Goal: Information Seeking & Learning: Find specific fact

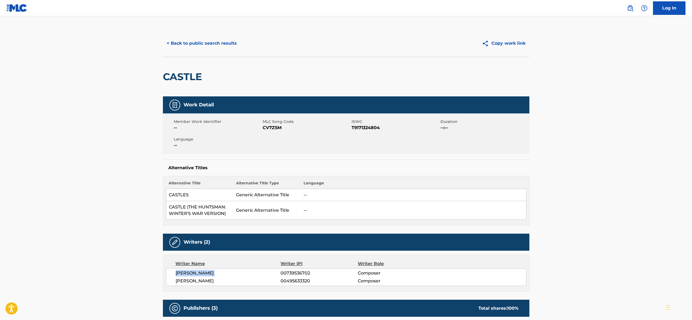
click at [195, 43] on button "< Back to public search results" at bounding box center [202, 44] width 78 height 14
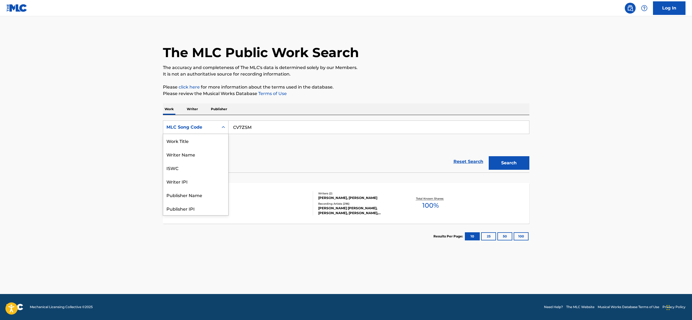
click at [205, 129] on div "MLC Song Code" at bounding box center [190, 127] width 49 height 7
click at [193, 141] on div "Work Title" at bounding box center [195, 141] width 65 height 14
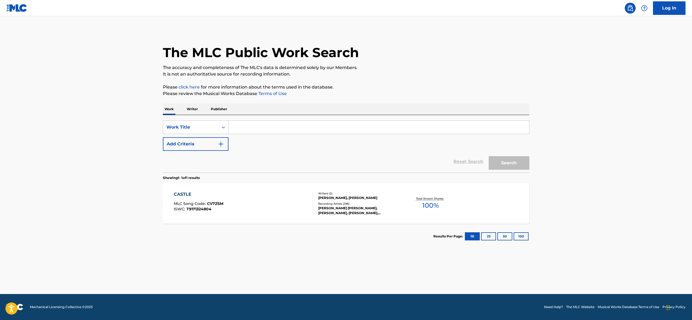
click at [245, 125] on input "Search Form" at bounding box center [379, 127] width 301 height 13
paste input "ENOUGH OF OUR MACHINES"
type input "ENOUGH OF OUR MACHINES"
click at [212, 144] on button "Add Criteria" at bounding box center [196, 144] width 66 height 14
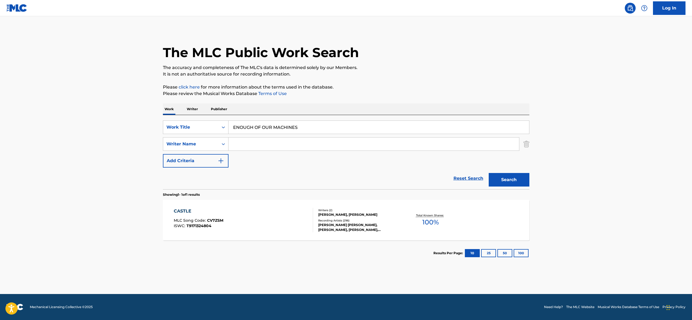
click at [266, 146] on input "Search Form" at bounding box center [374, 144] width 291 height 13
type input "[PERSON_NAME]"
click at [408, 173] on button "Search" at bounding box center [509, 180] width 41 height 14
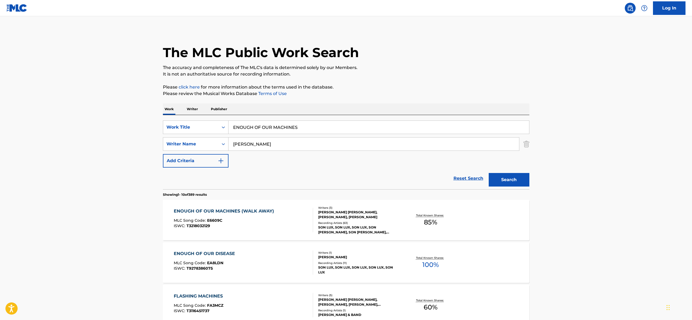
click at [304, 223] on div "ENOUGH OF OUR DISEASE MLC Song Code : EA8LDN ISWC : T9278386075" at bounding box center [243, 263] width 139 height 24
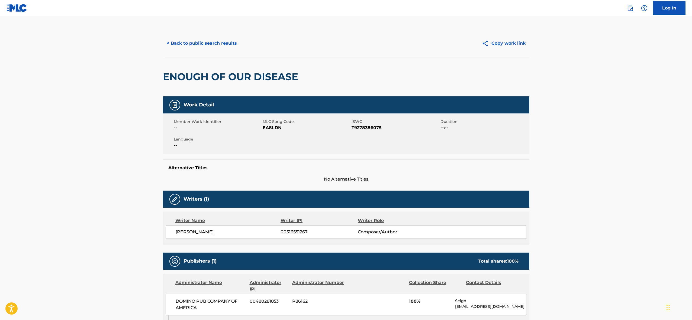
click at [275, 125] on span "EA8LDN" at bounding box center [307, 128] width 88 height 7
copy span "EA8LDN"
click at [367, 131] on div "Member Work Identifier -- MLC Song Code EA8LDN ISWC T9278386075 Duration --:-- …" at bounding box center [346, 134] width 367 height 41
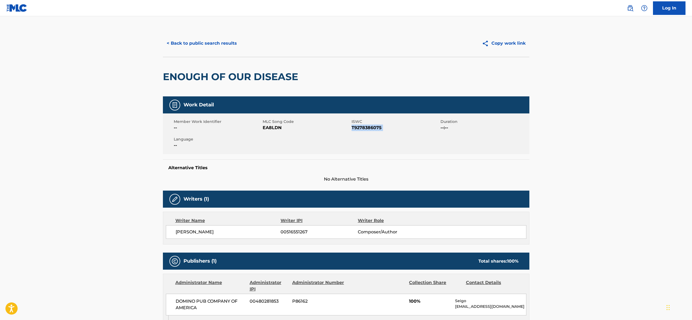
click at [367, 131] on div "Member Work Identifier -- MLC Song Code EA8LDN ISWC T9278386075 Duration --:-- …" at bounding box center [346, 134] width 367 height 41
copy span "T9278386075"
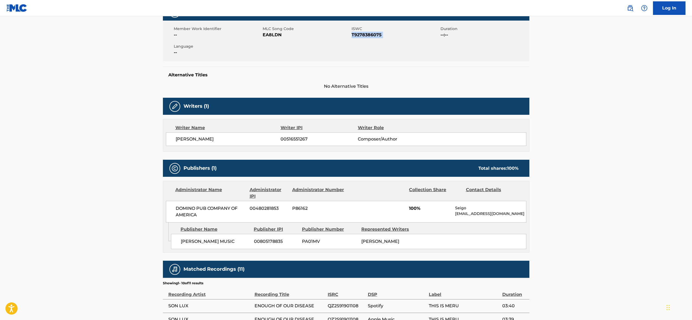
scroll to position [115, 0]
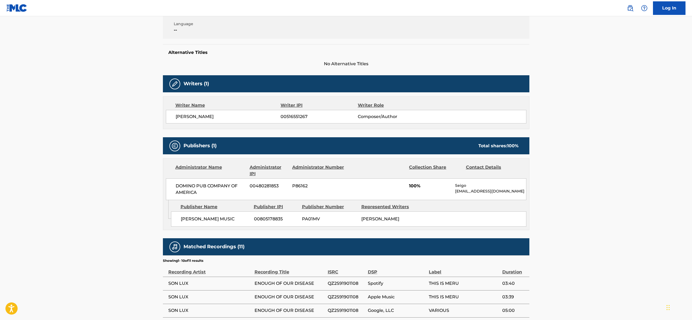
click at [200, 184] on span "DOMINO PUB COMPANY OF AMERICA" at bounding box center [211, 189] width 70 height 13
copy div "DOMINO PUB COMPANY OF AMERICA"
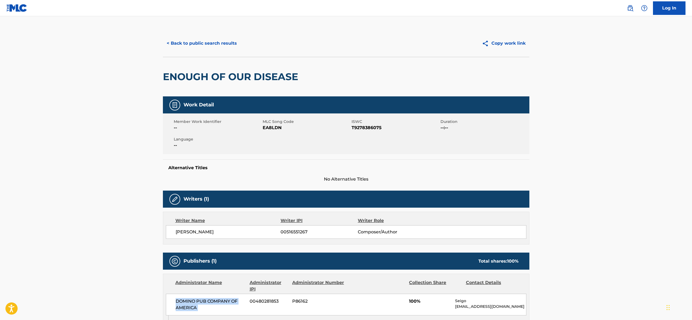
click at [194, 47] on button "< Back to public search results" at bounding box center [202, 44] width 78 height 14
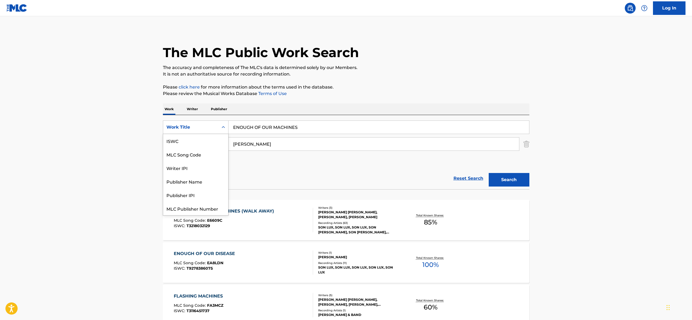
click at [214, 132] on div "Work Title" at bounding box center [190, 127] width 55 height 10
click at [205, 143] on div "ISWC" at bounding box center [195, 141] width 65 height 14
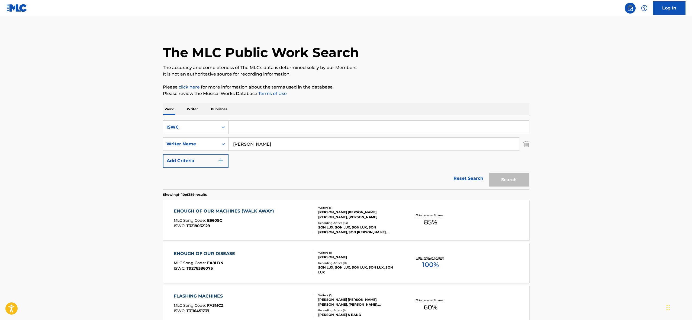
click at [239, 131] on input "Search Form" at bounding box center [379, 127] width 301 height 13
paste input "H04661"
type input "H04661"
click at [243, 142] on input "[PERSON_NAME]" at bounding box center [374, 144] width 291 height 13
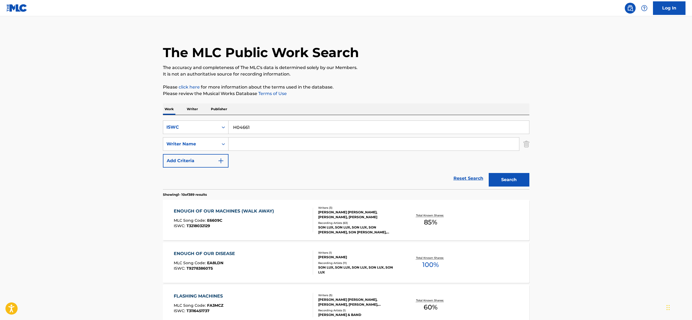
click at [408, 179] on button "Search" at bounding box center [509, 180] width 41 height 14
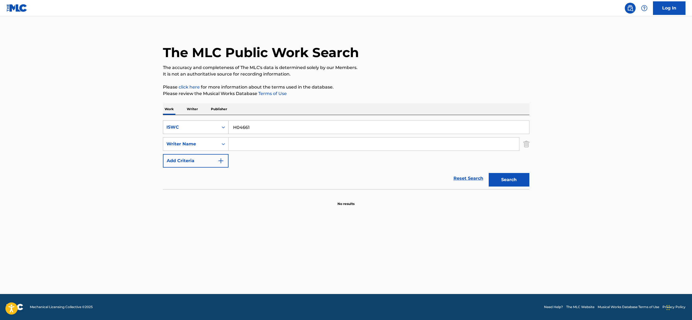
click at [207, 129] on div "ISWC" at bounding box center [190, 127] width 49 height 7
click at [205, 145] on div "Work Title" at bounding box center [195, 141] width 65 height 14
click at [257, 121] on input "Search Form" at bounding box center [379, 127] width 301 height 13
click at [213, 127] on div "Work Title" at bounding box center [190, 127] width 49 height 7
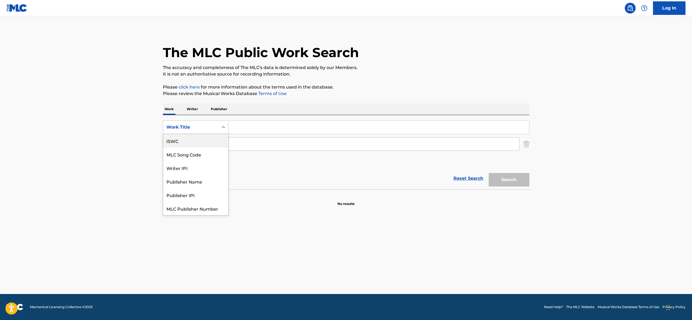
click at [201, 145] on div "ISWC" at bounding box center [195, 141] width 65 height 14
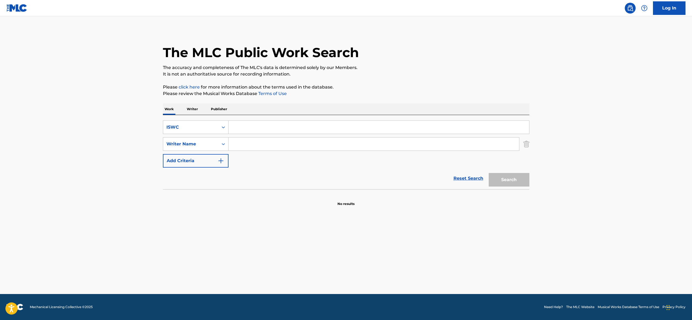
click at [246, 128] on input "Search Form" at bounding box center [379, 127] width 301 height 13
paste input "T7000001050"
type input "T7000001050"
click at [408, 179] on button "Search" at bounding box center [509, 180] width 41 height 14
click at [195, 127] on div "ISWC" at bounding box center [190, 127] width 49 height 7
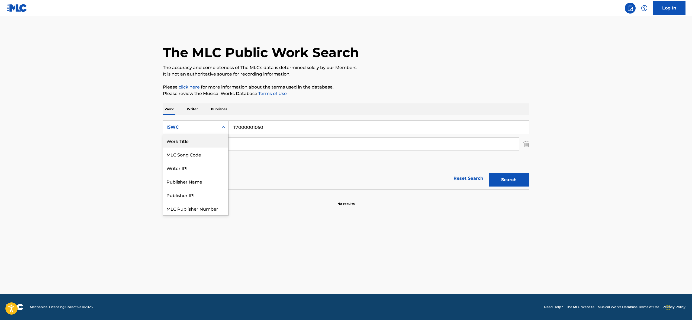
click at [191, 139] on div "Work Title" at bounding box center [195, 141] width 65 height 14
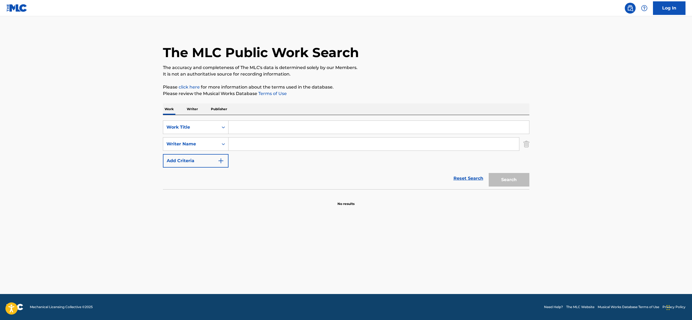
click at [246, 123] on input "Search Form" at bounding box center [379, 127] width 301 height 13
paste input "HARMONIELEHRE"
type input "HARMONIELEHRE"
click at [267, 164] on div "SearchWithCriteria17dd7e89-3f51-42c1-b4d8-89b923f5ed8a Work Title HARMONIELEHRE…" at bounding box center [346, 144] width 367 height 47
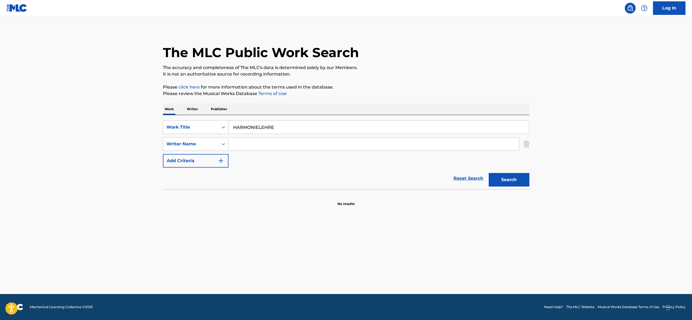
click at [248, 148] on input "Search Form" at bounding box center [374, 144] width 291 height 13
type input "[PERSON_NAME]"
click at [408, 173] on button "Search" at bounding box center [509, 180] width 41 height 14
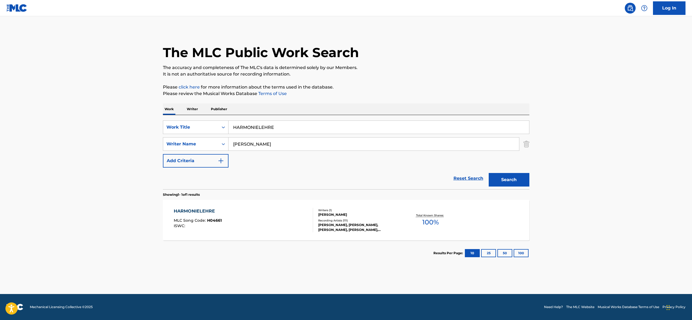
click at [225, 214] on div "HARMONIELEHRE MLC Song Code : H04661 ISWC :" at bounding box center [243, 220] width 139 height 24
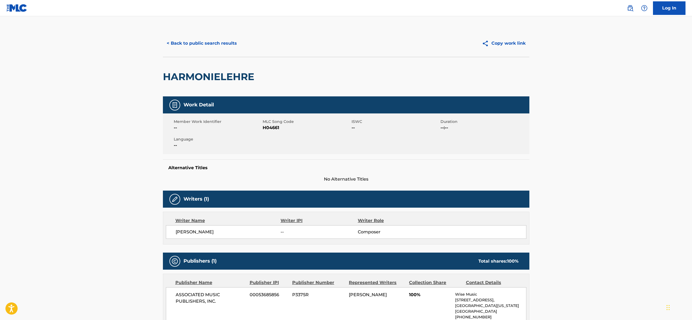
click at [272, 128] on span "H04661" at bounding box center [307, 128] width 88 height 7
copy span "H04661"
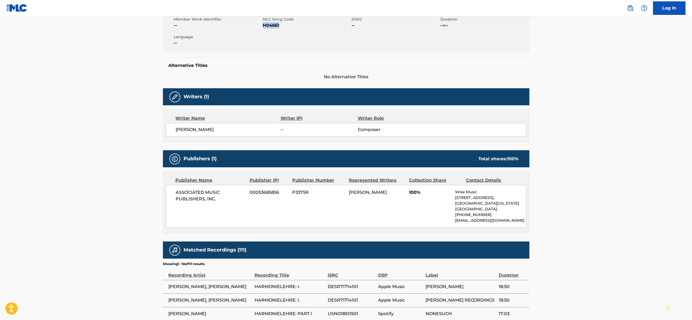
scroll to position [105, 0]
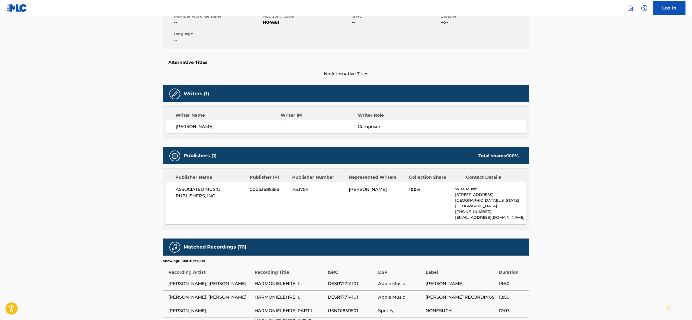
click at [197, 192] on span "ASSOCIATED MUSIC PUBLISHERS, INC." at bounding box center [211, 193] width 70 height 13
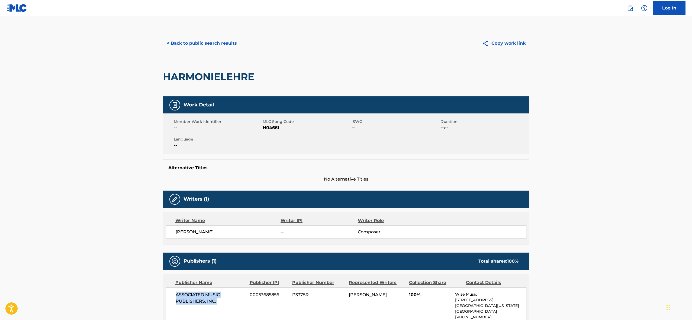
click at [187, 38] on button "< Back to public search results" at bounding box center [202, 44] width 78 height 14
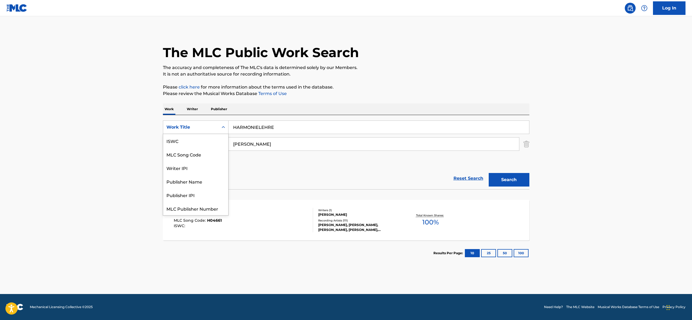
click at [213, 127] on div "Work Title" at bounding box center [190, 127] width 49 height 7
click at [202, 140] on div "MLC Song Code" at bounding box center [195, 141] width 65 height 14
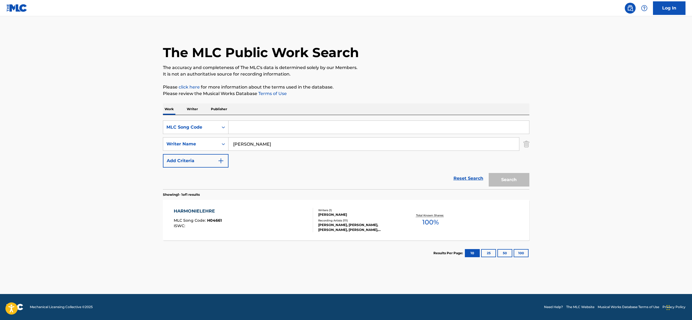
click at [240, 132] on input "Search Form" at bounding box center [379, 127] width 301 height 13
paste input "YVARMV"
type input "YVARMV"
click at [240, 142] on input "[PERSON_NAME]" at bounding box center [374, 144] width 291 height 13
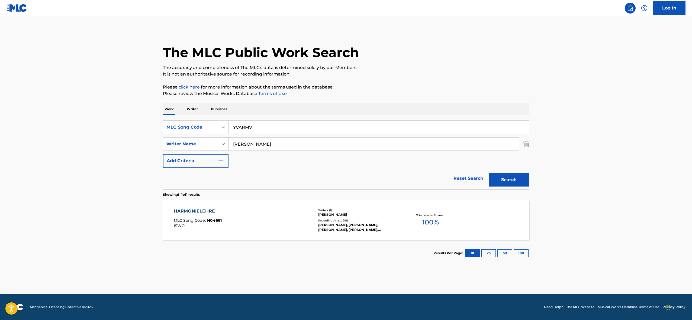
click at [240, 142] on input "[PERSON_NAME]" at bounding box center [374, 144] width 291 height 13
click at [408, 179] on button "Search" at bounding box center [509, 180] width 41 height 14
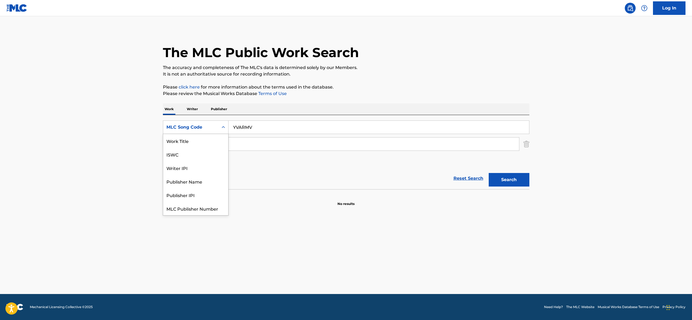
click at [202, 125] on div "MLC Song Code" at bounding box center [190, 127] width 49 height 7
click at [197, 144] on div "Work Title" at bounding box center [195, 141] width 65 height 14
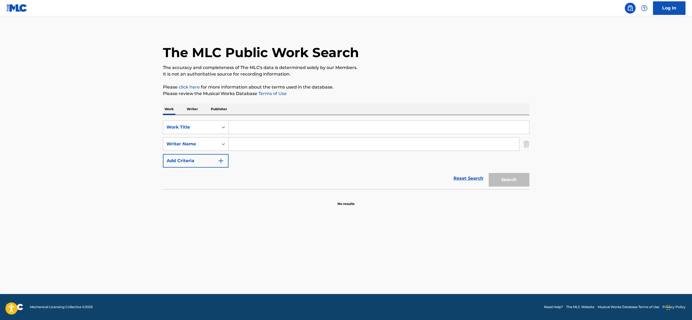
click at [256, 131] on input "Search Form" at bounding box center [379, 127] width 301 height 13
paste input "YES YES I CAN"
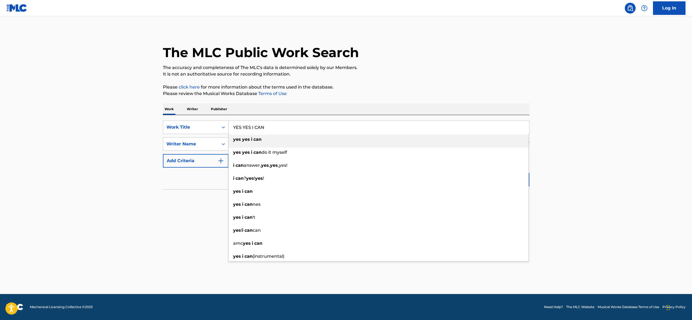
type input "YES YES I CAN"
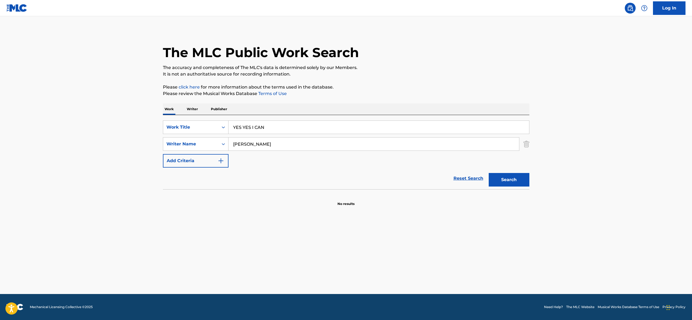
type input "[PERSON_NAME]"
click at [408, 173] on button "Search" at bounding box center [509, 180] width 41 height 14
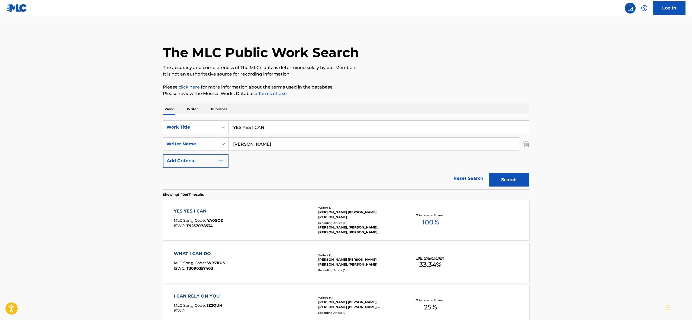
click at [237, 211] on div "YES YES I CAN MLC Song Code : YA0SQZ ISWC : T9237078534" at bounding box center [243, 220] width 139 height 24
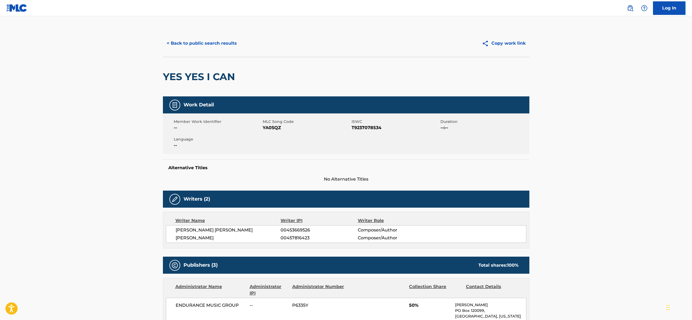
click at [274, 129] on span "YA0SQZ" at bounding box center [307, 128] width 88 height 7
copy span "YA0SQZ"
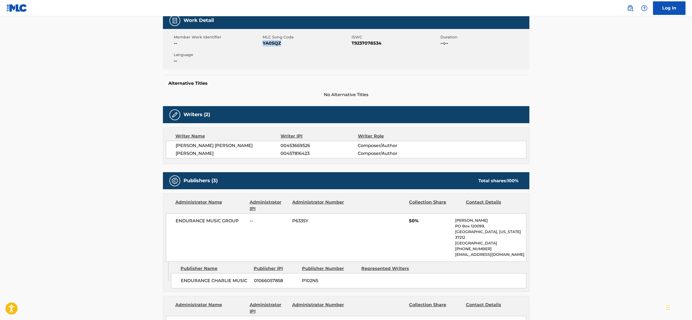
scroll to position [83, 0]
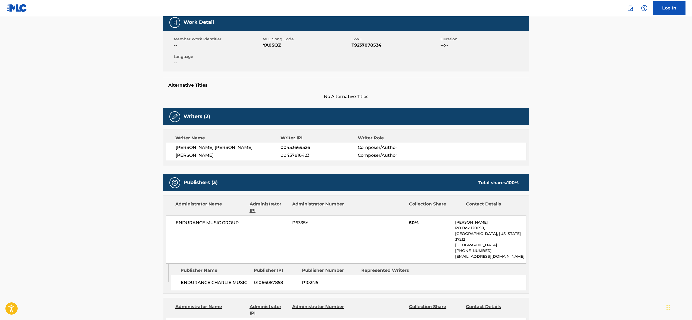
click at [375, 45] on span "T9237078534" at bounding box center [396, 45] width 88 height 7
copy span "T9237078534"
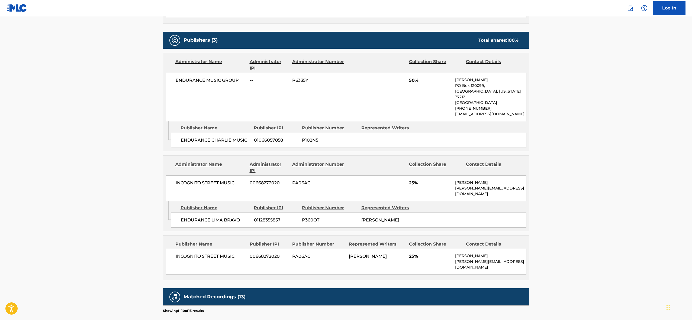
scroll to position [226, 0]
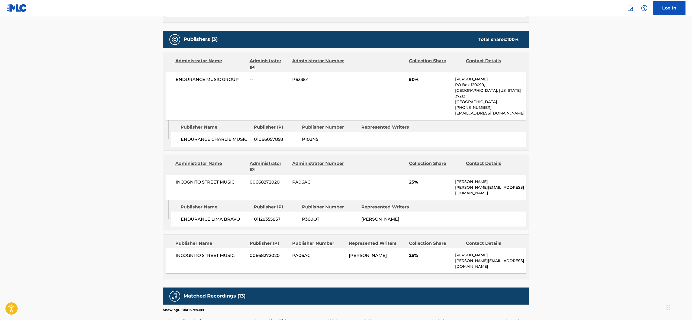
click at [206, 80] on span "ENDURANCE MUSIC GROUP" at bounding box center [211, 79] width 70 height 7
copy div "ENDURANCE MUSIC GROUP"
click at [202, 136] on span "ENDURANCE CHARLIE MUSIC" at bounding box center [215, 139] width 69 height 7
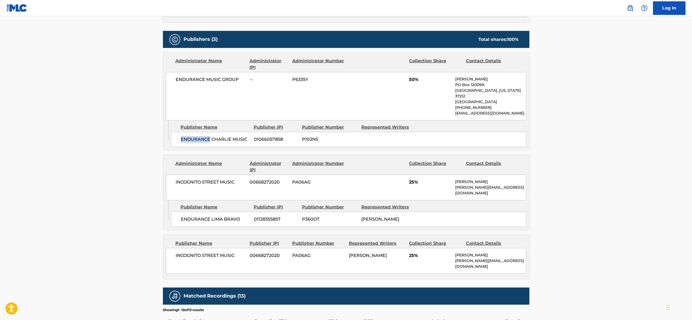
click at [202, 136] on span "ENDURANCE CHARLIE MUSIC" at bounding box center [215, 139] width 69 height 7
copy div "ENDURANCE CHARLIE MUSIC"
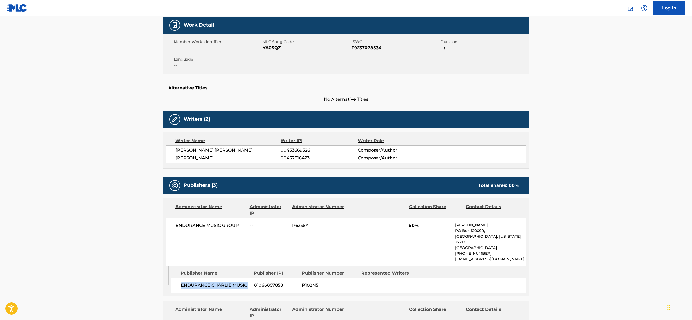
scroll to position [0, 0]
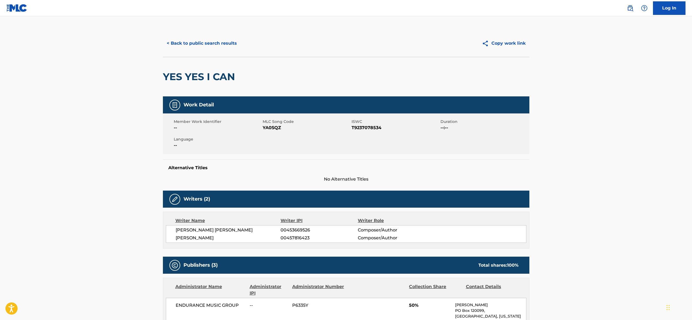
click at [186, 42] on button "< Back to public search results" at bounding box center [202, 44] width 78 height 14
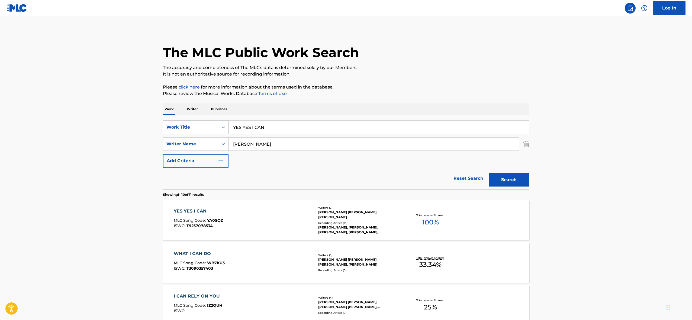
click at [208, 126] on div "Work Title" at bounding box center [190, 127] width 49 height 7
click at [203, 140] on div "MLC Song Code" at bounding box center [195, 141] width 65 height 14
click at [244, 127] on input "Search Form" at bounding box center [379, 127] width 301 height 13
paste input "U03124"
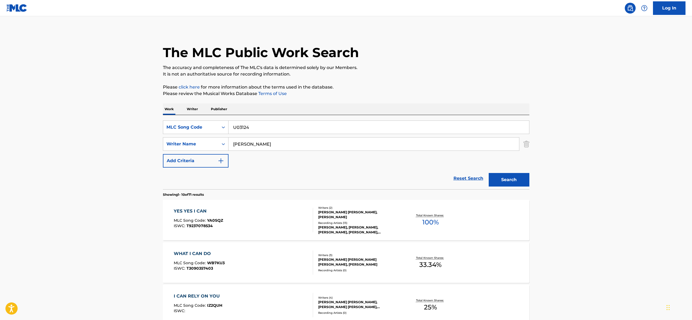
type input "U03124"
click at [241, 144] on input "[PERSON_NAME]" at bounding box center [374, 144] width 291 height 13
click at [408, 179] on button "Search" at bounding box center [509, 180] width 41 height 14
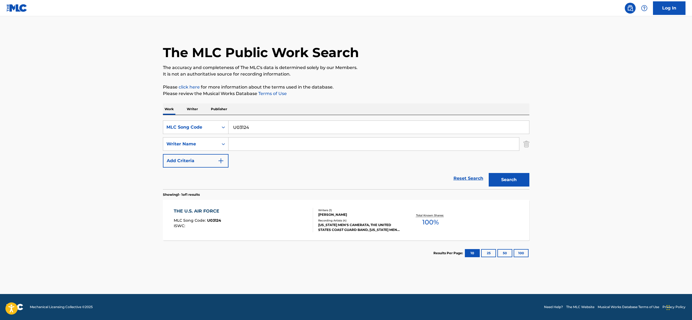
click at [274, 223] on div "THE U.S. AIR FORCE MLC Song Code : U03124 ISWC :" at bounding box center [243, 220] width 139 height 24
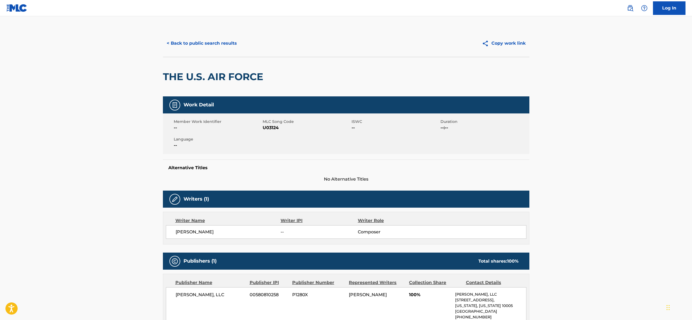
click at [182, 52] on div "< Back to public search results Copy work link" at bounding box center [346, 43] width 367 height 27
click at [187, 44] on button "< Back to public search results" at bounding box center [202, 44] width 78 height 14
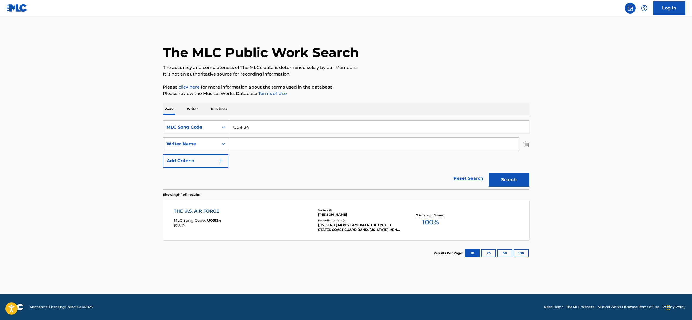
click at [248, 129] on input "U03124" at bounding box center [379, 127] width 301 height 13
paste input "LV8O8Z"
type input "LV8O8Z"
click at [408, 176] on button "Search" at bounding box center [509, 180] width 41 height 14
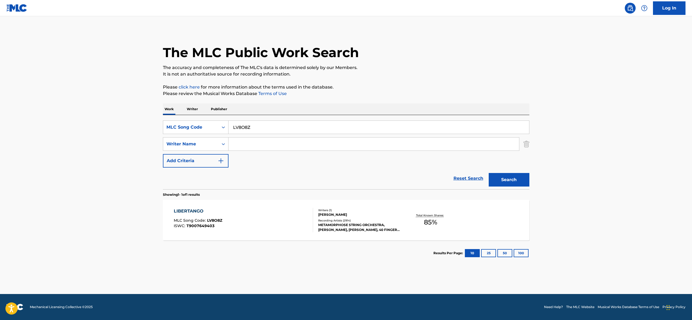
click at [277, 217] on div "LIBERTANGO MLC Song Code : LV8O8Z ISWC : T9007649403" at bounding box center [243, 220] width 139 height 24
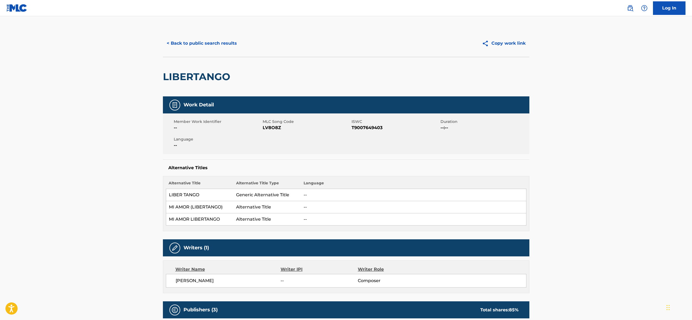
click at [194, 41] on button "< Back to public search results" at bounding box center [202, 44] width 78 height 14
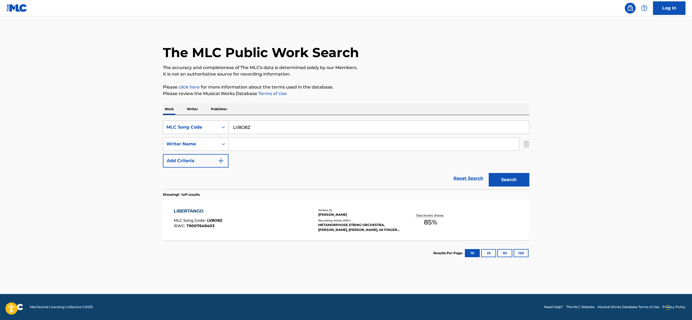
click at [211, 132] on div "MLC Song Code" at bounding box center [190, 127] width 55 height 10
click at [200, 140] on div "Work Title" at bounding box center [195, 141] width 65 height 14
click at [249, 125] on input "Search Form" at bounding box center [379, 127] width 301 height 13
paste input "NOTHING AS IT SEEMS"
type input "NOTHING AS IT SEEMS"
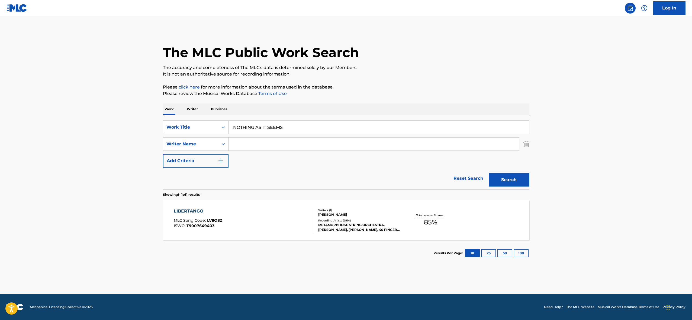
click at [231, 149] on input "Search Form" at bounding box center [374, 144] width 291 height 13
click at [408, 173] on button "Search" at bounding box center [509, 180] width 41 height 14
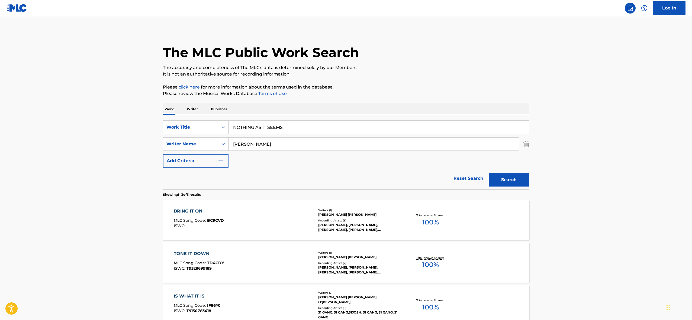
click at [243, 144] on input "[PERSON_NAME]" at bounding box center [374, 144] width 291 height 13
click at [408, 173] on button "Search" at bounding box center [509, 180] width 41 height 14
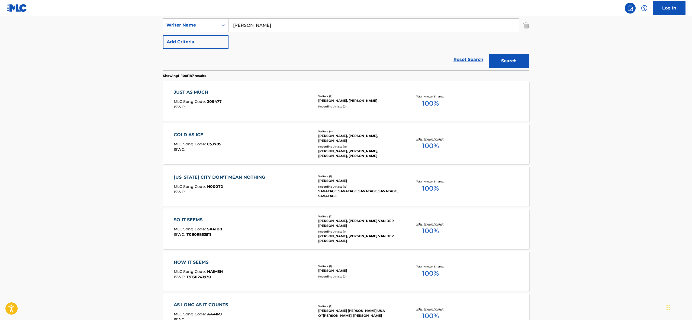
scroll to position [73, 0]
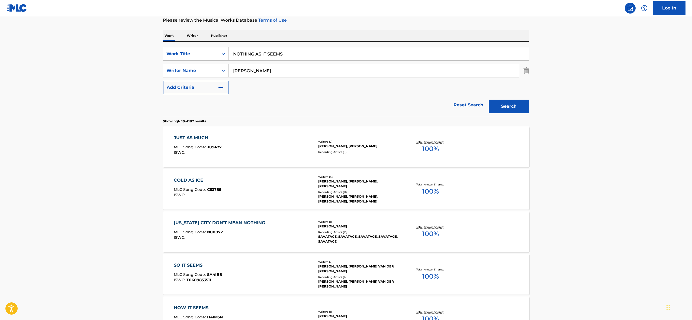
click at [232, 71] on input "[PERSON_NAME]" at bounding box center [374, 70] width 291 height 13
click at [408, 103] on button "Search" at bounding box center [509, 107] width 41 height 14
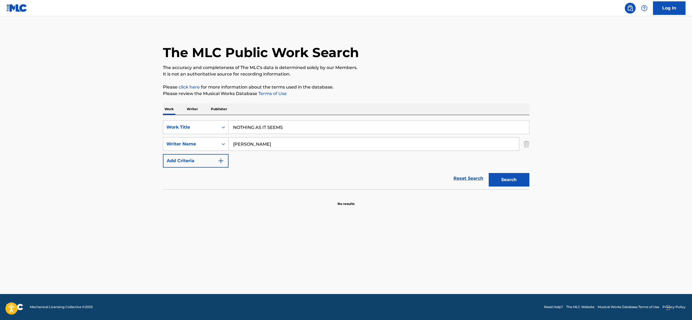
click at [264, 144] on input "[PERSON_NAME]" at bounding box center [374, 144] width 291 height 13
paste input "[PERSON_NAME]"
type input "[PERSON_NAME]"
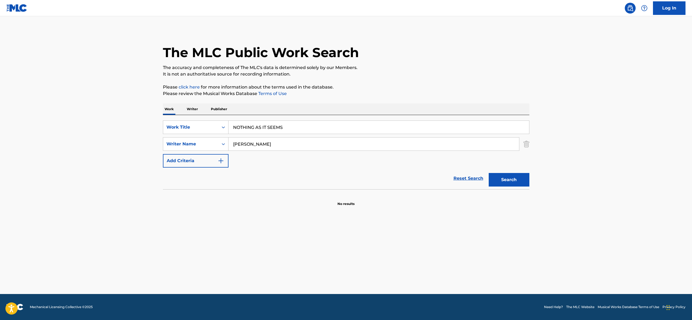
click at [408, 182] on button "Search" at bounding box center [509, 180] width 41 height 14
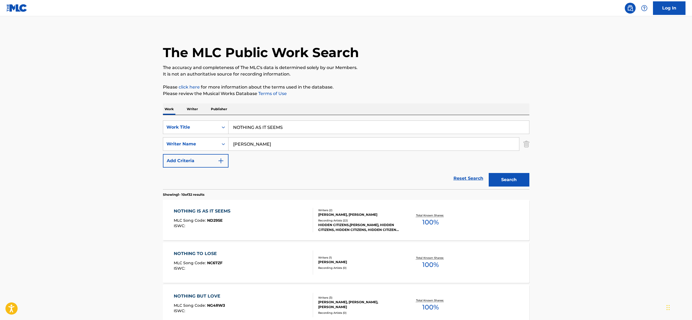
click at [232, 222] on div "MLC Song Code : ND295E" at bounding box center [203, 221] width 59 height 5
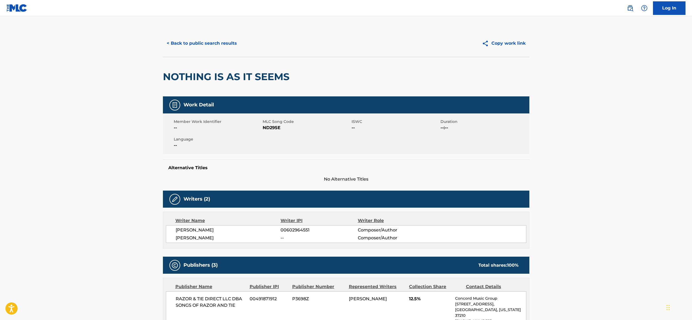
scroll to position [30, 0]
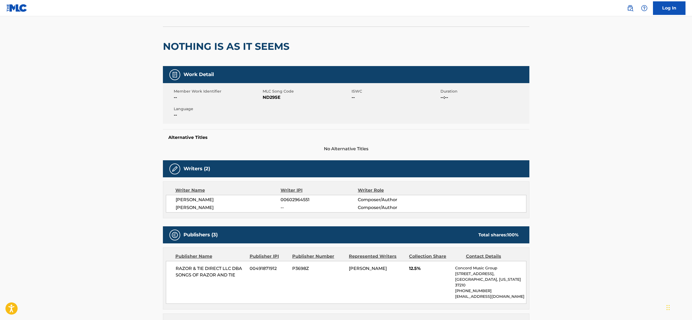
click at [272, 98] on span "ND295E" at bounding box center [307, 97] width 88 height 7
copy span "ND295E"
click at [184, 198] on span "[PERSON_NAME]" at bounding box center [228, 200] width 105 height 7
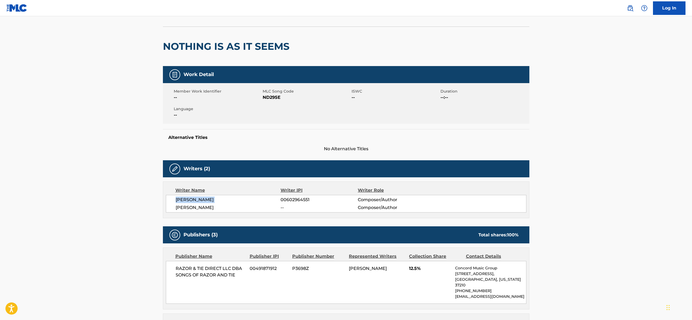
click at [184, 198] on span "[PERSON_NAME]" at bounding box center [228, 200] width 105 height 7
copy div "[PERSON_NAME]"
click at [187, 206] on span "[PERSON_NAME]" at bounding box center [228, 208] width 105 height 7
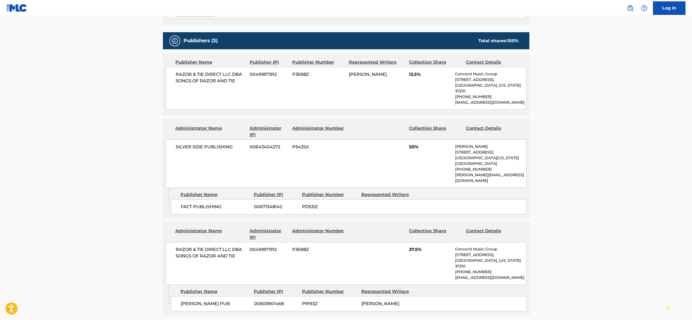
scroll to position [243, 0]
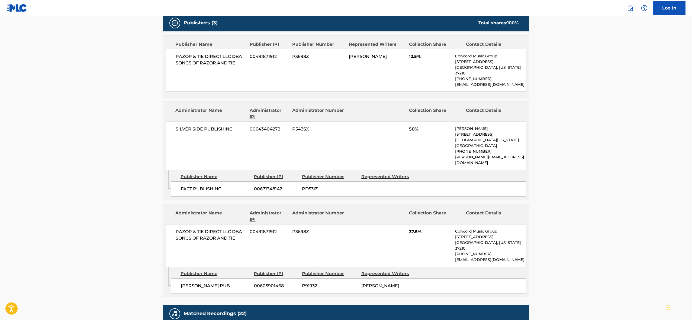
click at [199, 59] on span "RAZOR & TIE DIRECT LLC DBA SONGS OF RAZOR AND TIE" at bounding box center [211, 59] width 70 height 13
click at [182, 126] on span "SILVER SIDE PUBLISHING" at bounding box center [211, 129] width 70 height 7
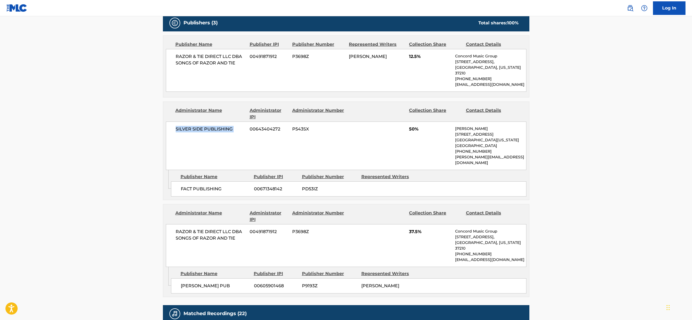
click at [182, 126] on span "SILVER SIDE PUBLISHING" at bounding box center [211, 129] width 70 height 7
click at [210, 186] on span "FACT PUBLISHING" at bounding box center [215, 189] width 69 height 7
click at [188, 223] on span "RAZOR & TIE DIRECT LLC DBA SONGS OF RAZOR AND TIE" at bounding box center [211, 235] width 70 height 13
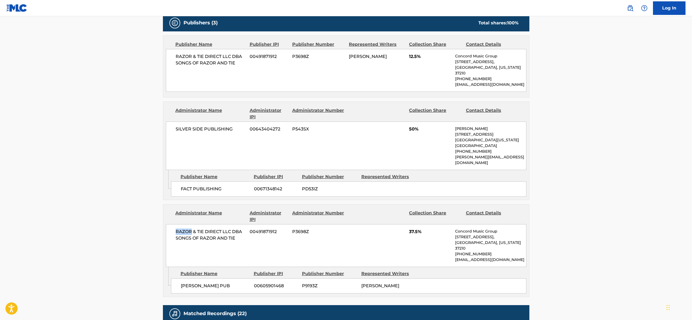
click at [188, 223] on span "RAZOR & TIE DIRECT LLC DBA SONGS OF RAZOR AND TIE" at bounding box center [211, 235] width 70 height 13
click at [195, 223] on span "[PERSON_NAME] PUB" at bounding box center [215, 286] width 69 height 7
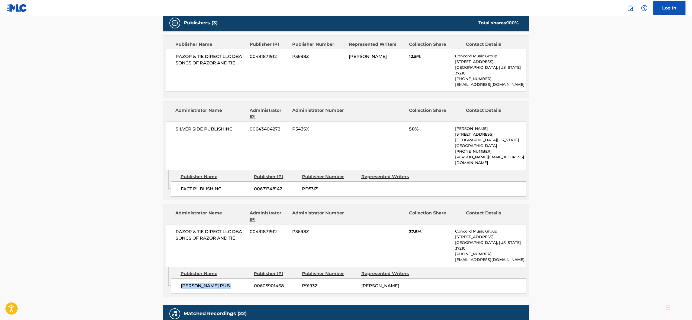
scroll to position [0, 0]
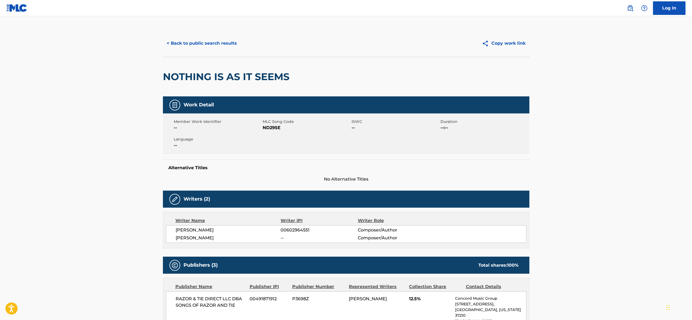
click at [204, 79] on h2 "NOTHING IS AS IT SEEMS" at bounding box center [227, 77] width 129 height 12
click at [227, 81] on h2 "NOTHING IS AS IT SEEMS" at bounding box center [227, 77] width 129 height 12
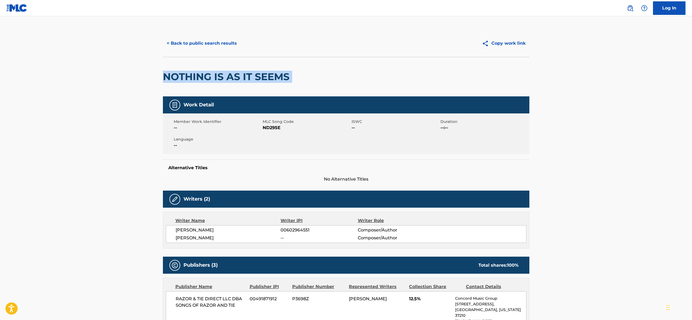
click at [227, 81] on h2 "NOTHING IS AS IT SEEMS" at bounding box center [227, 77] width 129 height 12
click at [202, 38] on button "< Back to public search results" at bounding box center [202, 44] width 78 height 14
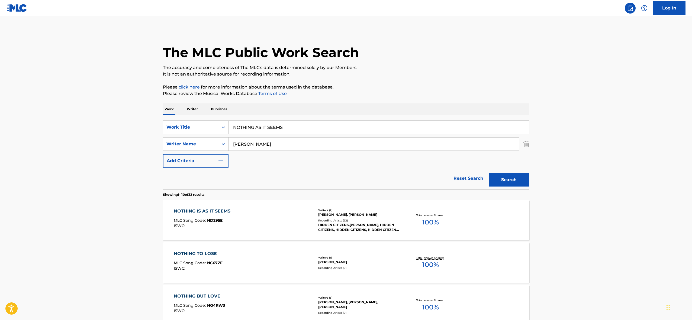
click at [192, 117] on div "SearchWithCriteria54ab6807-ee96-4c67-baac-d63794744044 Work Title NOTHING AS IT…" at bounding box center [346, 152] width 367 height 74
click at [192, 126] on div "Work Title" at bounding box center [190, 127] width 49 height 7
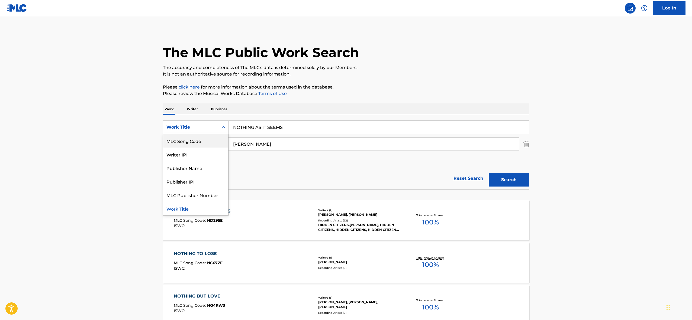
click at [191, 140] on div "MLC Song Code" at bounding box center [195, 141] width 65 height 14
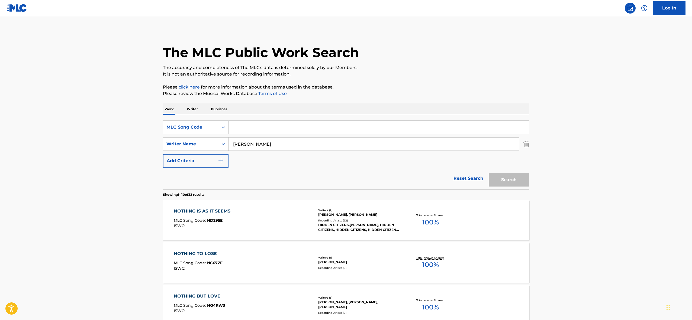
click at [191, 140] on div "Writer Name" at bounding box center [190, 144] width 55 height 10
click at [238, 126] on input "Search Form" at bounding box center [379, 127] width 301 height 13
paste input "LE2F9J"
type input "LE2F9J"
click at [244, 144] on input "[PERSON_NAME]" at bounding box center [374, 144] width 291 height 13
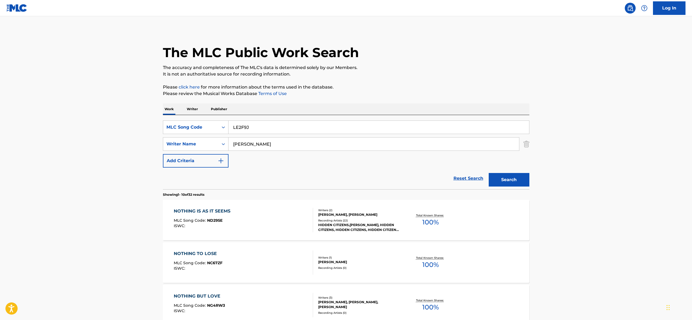
click at [244, 144] on input "[PERSON_NAME]" at bounding box center [374, 144] width 291 height 13
click at [408, 179] on button "Search" at bounding box center [509, 180] width 41 height 14
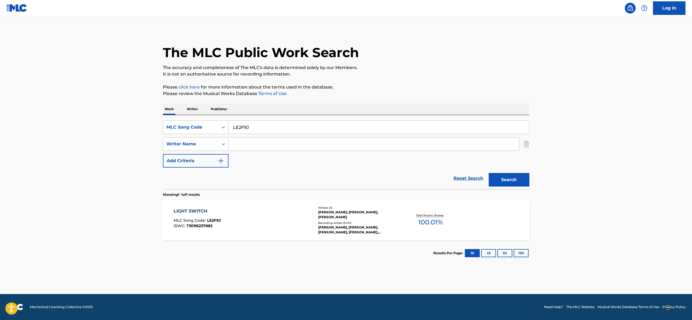
click at [254, 223] on div "LIGHT SWITCH MLC Song Code : LE2F9J ISWC : T3096237882" at bounding box center [243, 220] width 139 height 24
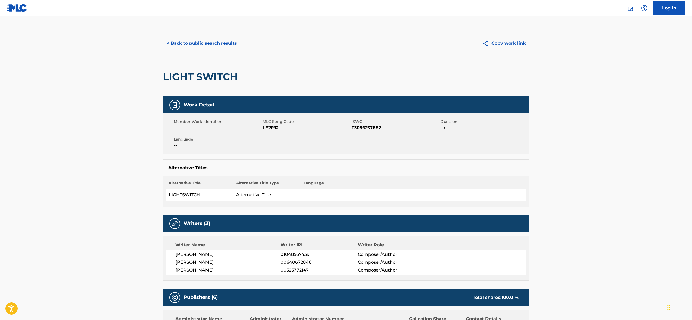
click at [185, 46] on button "< Back to public search results" at bounding box center [202, 44] width 78 height 14
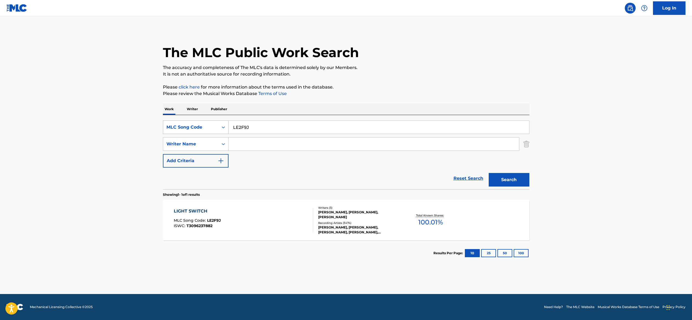
click at [210, 128] on div "MLC Song Code" at bounding box center [190, 127] width 49 height 7
click at [203, 143] on div "Work Title" at bounding box center [195, 141] width 65 height 14
click at [233, 134] on div "SearchWithCriteria7d14fcc3-6b9d-444e-9a69-6e256293fe35 Work Title SearchWithCri…" at bounding box center [346, 144] width 367 height 47
click at [237, 131] on input "Search Form" at bounding box center [379, 127] width 301 height 13
paste input "SYMPHONY NO. 1"
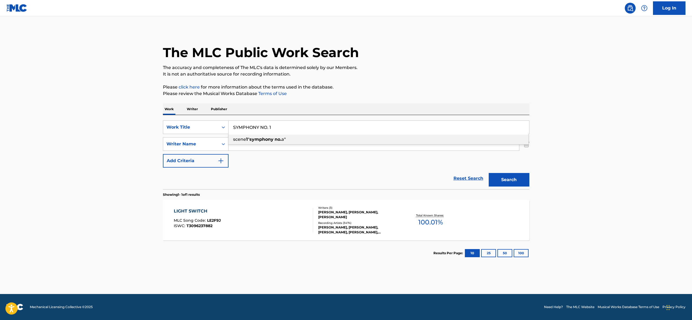
click at [236, 142] on div "scene 1 " symphony no. a"" at bounding box center [379, 140] width 300 height 10
click at [240, 143] on input "Search Form" at bounding box center [374, 144] width 291 height 13
click at [243, 128] on input "scene 1"symphony no.a"" at bounding box center [379, 127] width 301 height 13
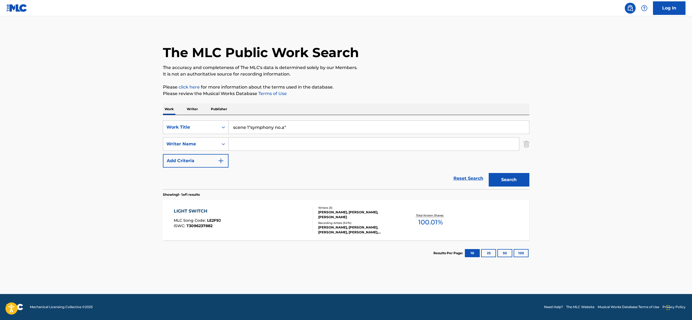
paste input "SYMPHONY NO. 1"
type input "SYMPHONY NO. 1"
click at [235, 156] on div "SearchWithCriteria7d14fcc3-6b9d-444e-9a69-6e256293fe35 Work Title SYMPHONY NO. …" at bounding box center [346, 144] width 367 height 47
click at [244, 146] on input "Search Form" at bounding box center [374, 144] width 291 height 13
type input "[PERSON_NAME]"
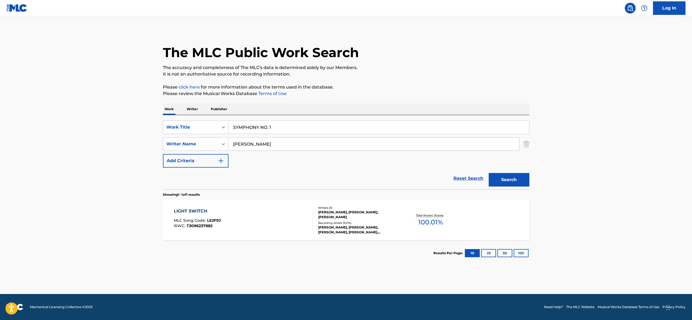
click at [408, 173] on button "Search" at bounding box center [509, 180] width 41 height 14
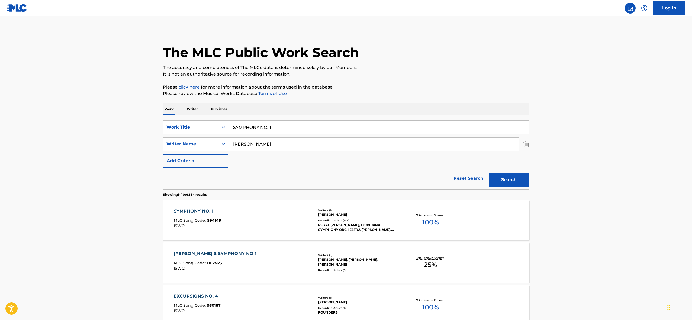
click at [213, 217] on div "SYMPHONY NO. 1 MLC Song Code : S94149 ISWC :" at bounding box center [197, 220] width 47 height 24
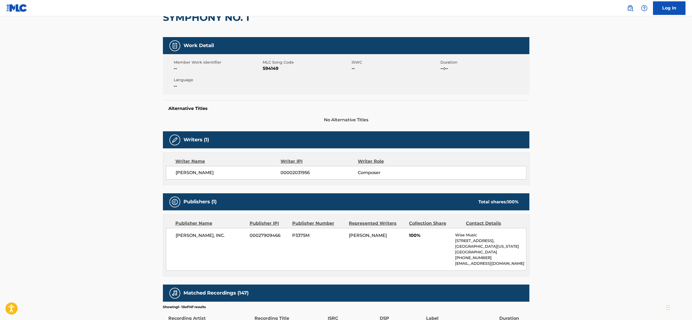
scroll to position [60, 0]
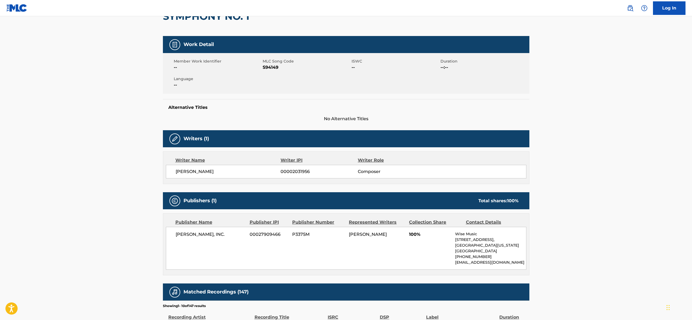
click at [274, 66] on span "S94149" at bounding box center [307, 67] width 88 height 7
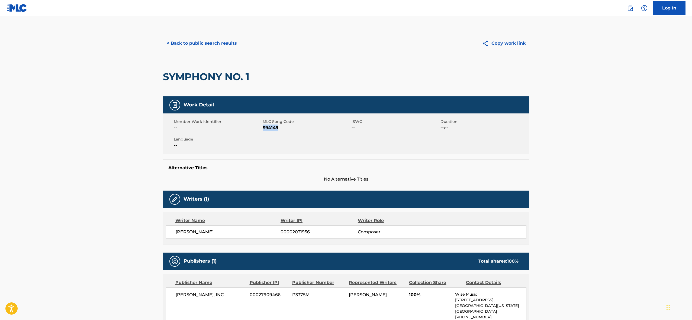
click at [188, 40] on button "< Back to public search results" at bounding box center [202, 44] width 78 height 14
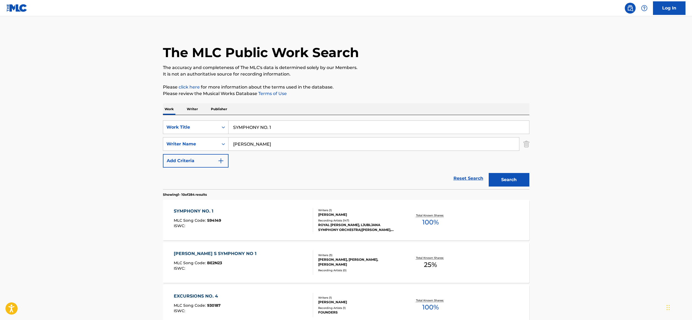
click at [245, 124] on input "SYMPHONY NO. 1" at bounding box center [379, 127] width 301 height 13
paste input "I Vow to Thee My Country"
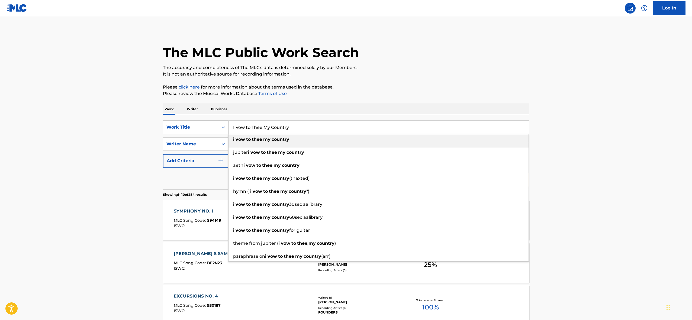
type input "I Vow to Thee My Country"
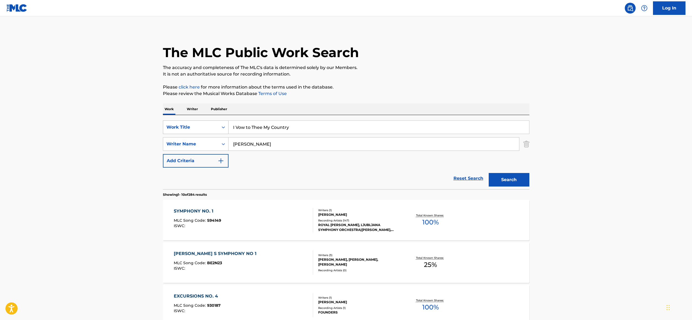
type input "[PERSON_NAME]"
click at [408, 173] on button "Search" at bounding box center [509, 180] width 41 height 14
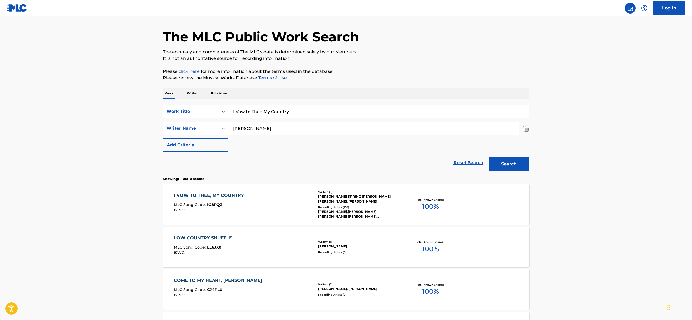
scroll to position [20, 0]
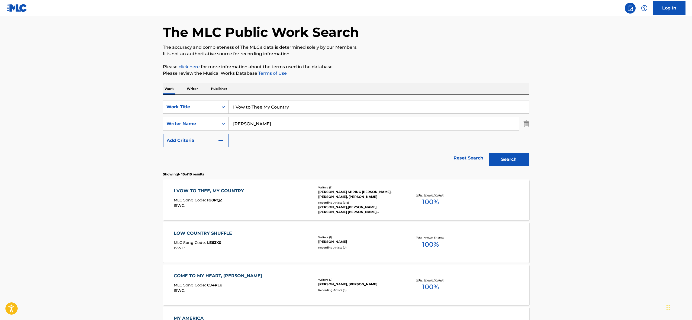
click at [237, 205] on div "ISWC :" at bounding box center [210, 206] width 73 height 4
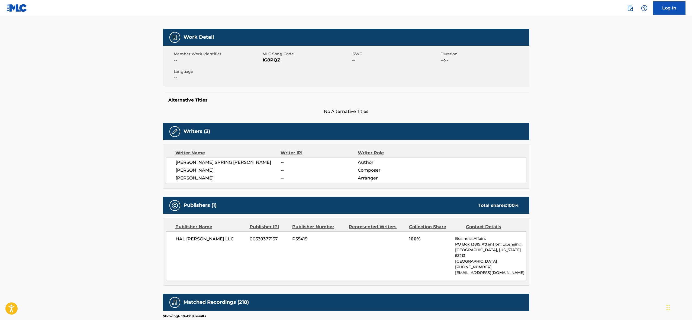
scroll to position [50, 0]
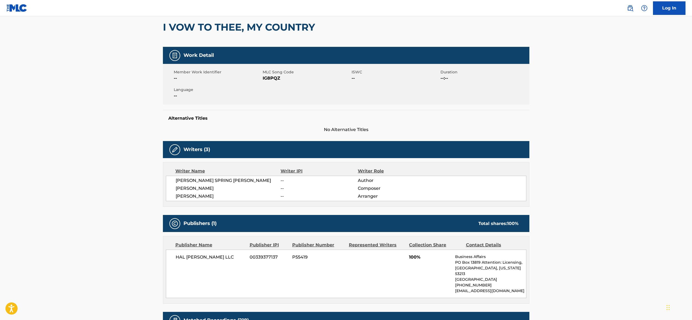
click at [212, 25] on h2 "I VOW TO THEE, MY COUNTRY" at bounding box center [240, 27] width 155 height 12
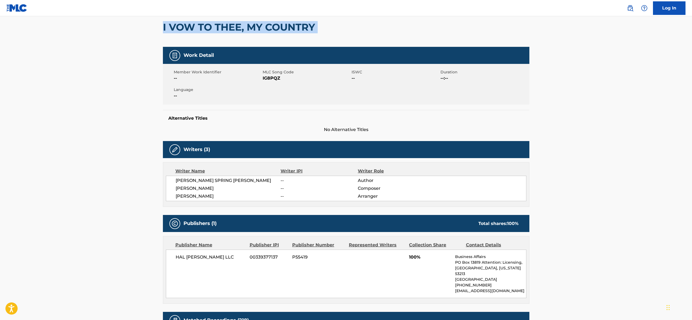
click at [212, 25] on h2 "I VOW TO THEE, MY COUNTRY" at bounding box center [240, 27] width 155 height 12
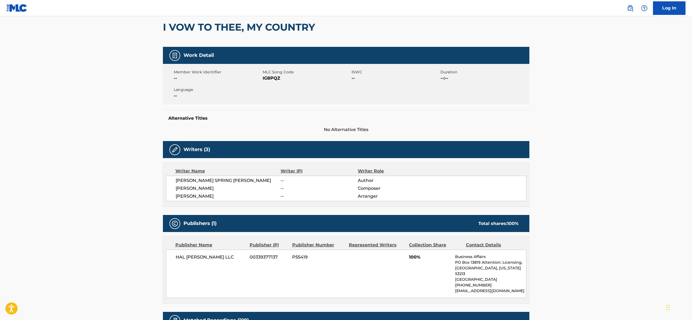
click at [196, 197] on span "[PERSON_NAME]" at bounding box center [228, 196] width 105 height 7
click at [231, 28] on h2 "I VOW TO THEE, MY COUNTRY" at bounding box center [240, 27] width 155 height 12
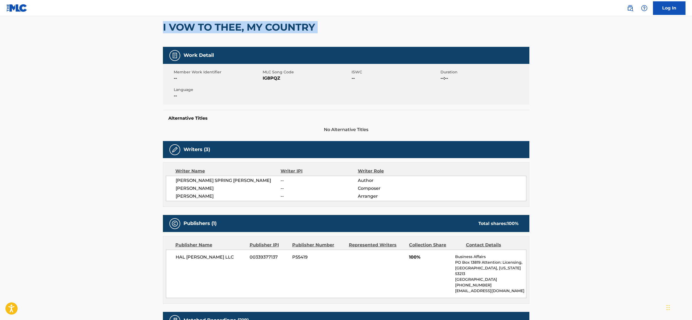
click at [231, 28] on h2 "I VOW TO THEE, MY COUNTRY" at bounding box center [240, 27] width 155 height 12
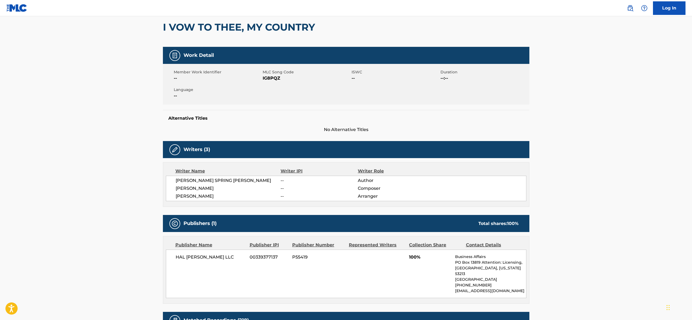
click at [279, 79] on span "IG8PQZ" at bounding box center [307, 78] width 88 height 7
click at [274, 78] on span "IG8PQZ" at bounding box center [307, 78] width 88 height 7
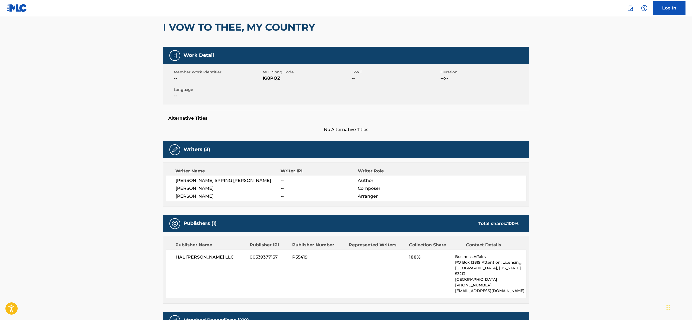
click at [200, 181] on span "[PERSON_NAME] SPRING [PERSON_NAME]" at bounding box center [228, 181] width 105 height 7
click at [184, 188] on span "[PERSON_NAME]" at bounding box center [228, 188] width 105 height 7
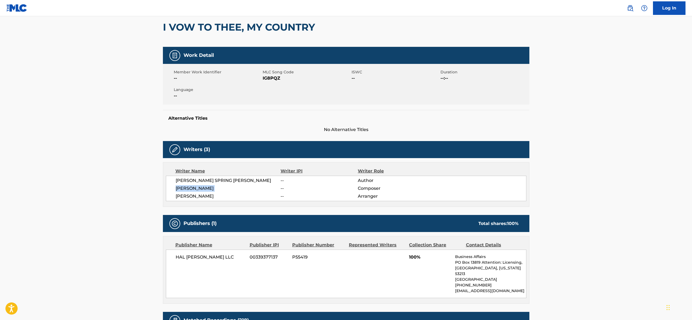
click at [184, 188] on span "[PERSON_NAME]" at bounding box center [228, 188] width 105 height 7
click at [188, 197] on span "[PERSON_NAME]" at bounding box center [228, 196] width 105 height 7
click at [187, 223] on span "HAL [PERSON_NAME] LLC" at bounding box center [211, 257] width 70 height 7
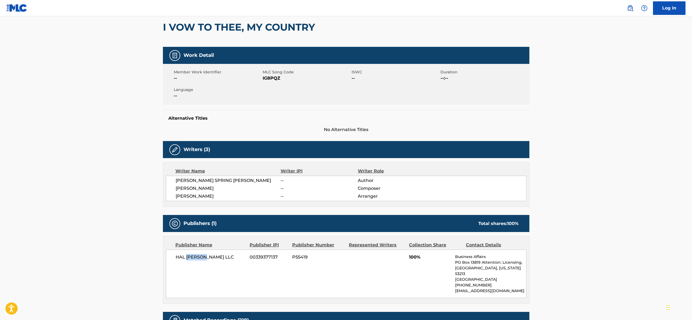
click at [187, 223] on span "HAL [PERSON_NAME] LLC" at bounding box center [211, 257] width 70 height 7
